Goal: Find contact information: Find contact information

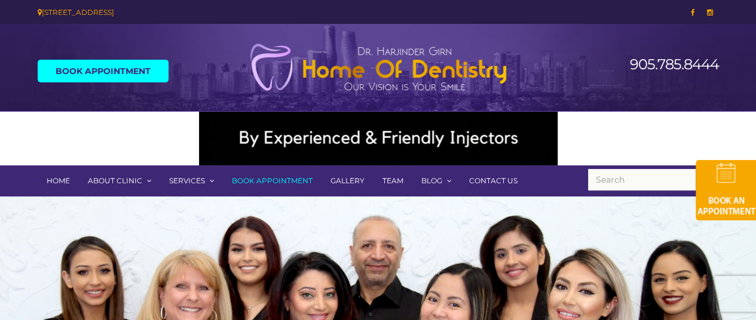
click at [479, 173] on link "Contact Us" at bounding box center [493, 180] width 66 height 31
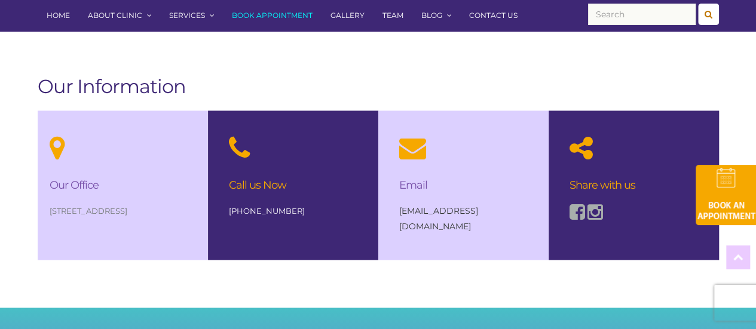
scroll to position [816, 0]
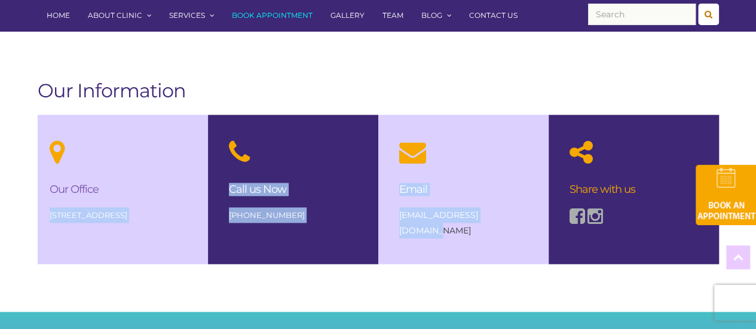
drag, startPoint x: 519, startPoint y: 216, endPoint x: 43, endPoint y: 196, distance: 476.4
copy div "[STREET_ADDRESS] Call us Now [PHONE_NUMBER] Email [EMAIL_ADDRESS][DOMAIN_NAME]"
